Goal: Information Seeking & Learning: Learn about a topic

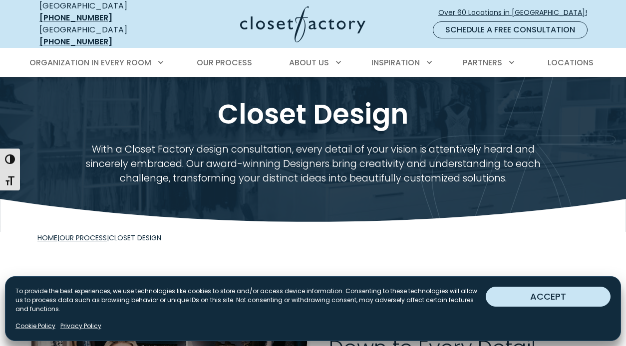
click at [518, 293] on button "ACCEPT" at bounding box center [547, 297] width 125 height 20
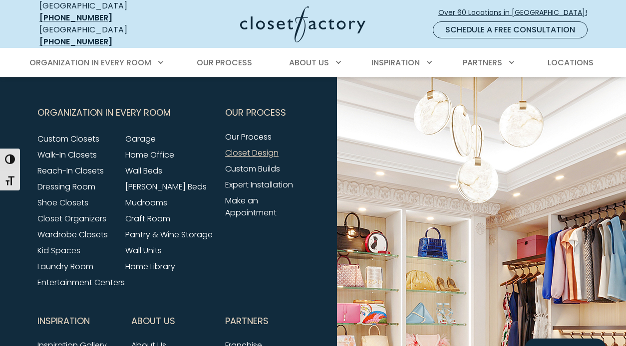
scroll to position [1497, 0]
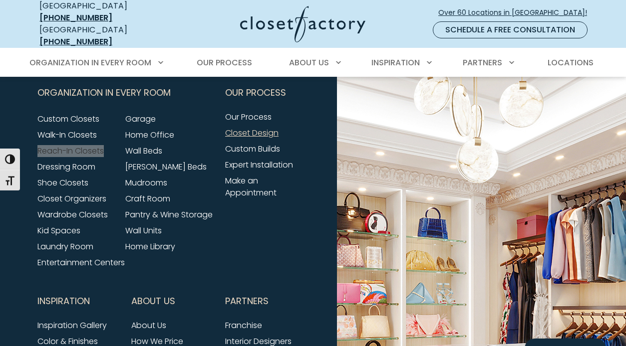
drag, startPoint x: 78, startPoint y: 144, endPoint x: 291, endPoint y: 7, distance: 252.4
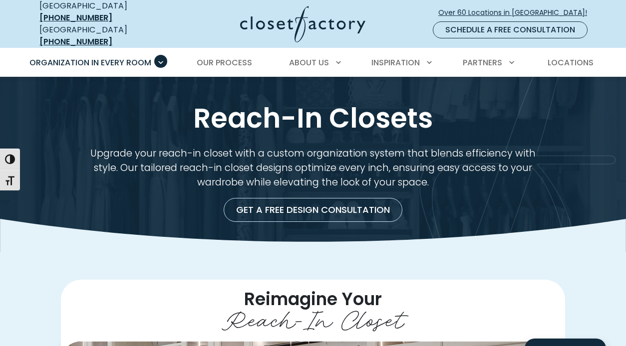
scroll to position [0, 0]
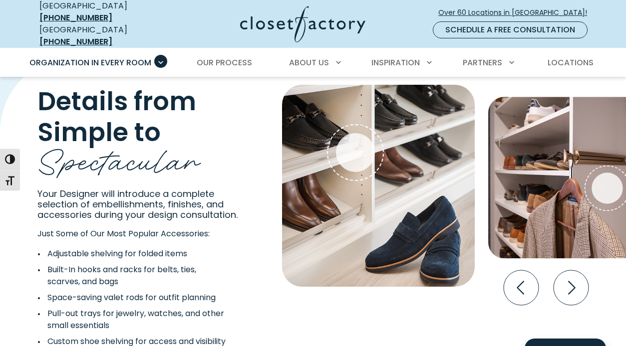
scroll to position [1737, 0]
